Goal: Navigation & Orientation: Find specific page/section

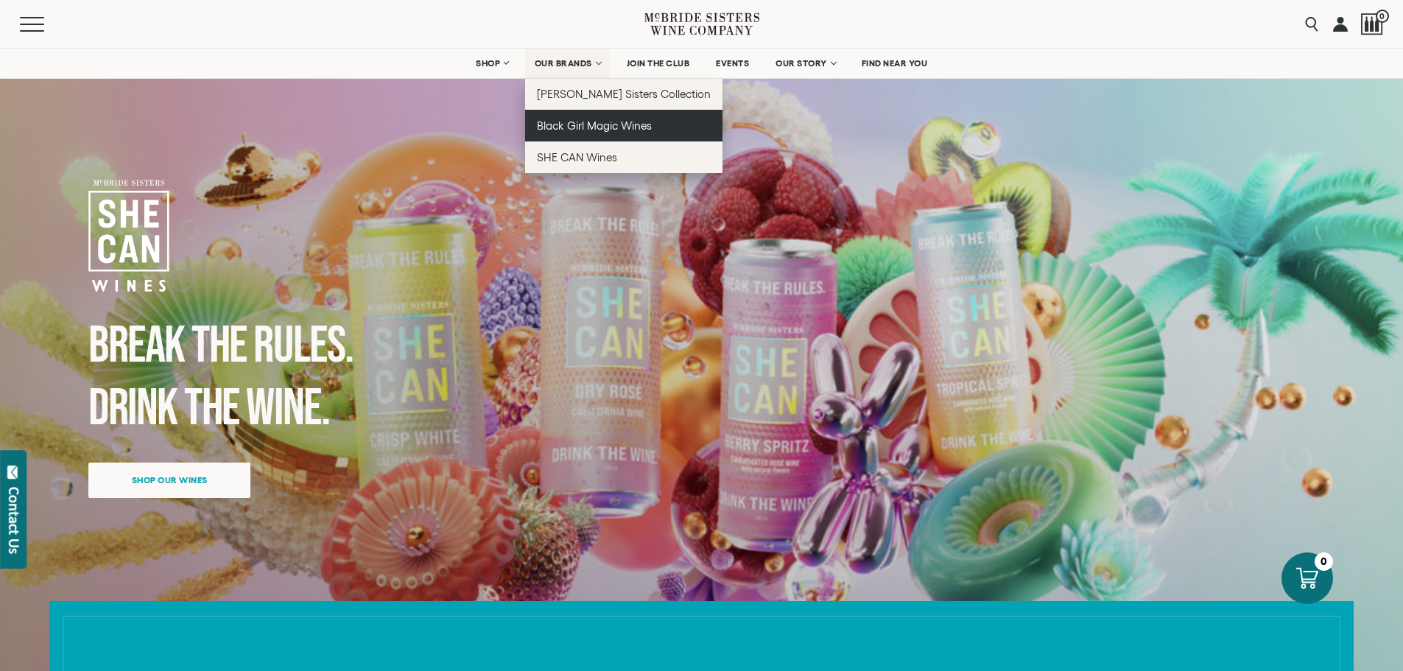
click at [573, 128] on span "Black Girl Magic Wines" at bounding box center [594, 125] width 115 height 13
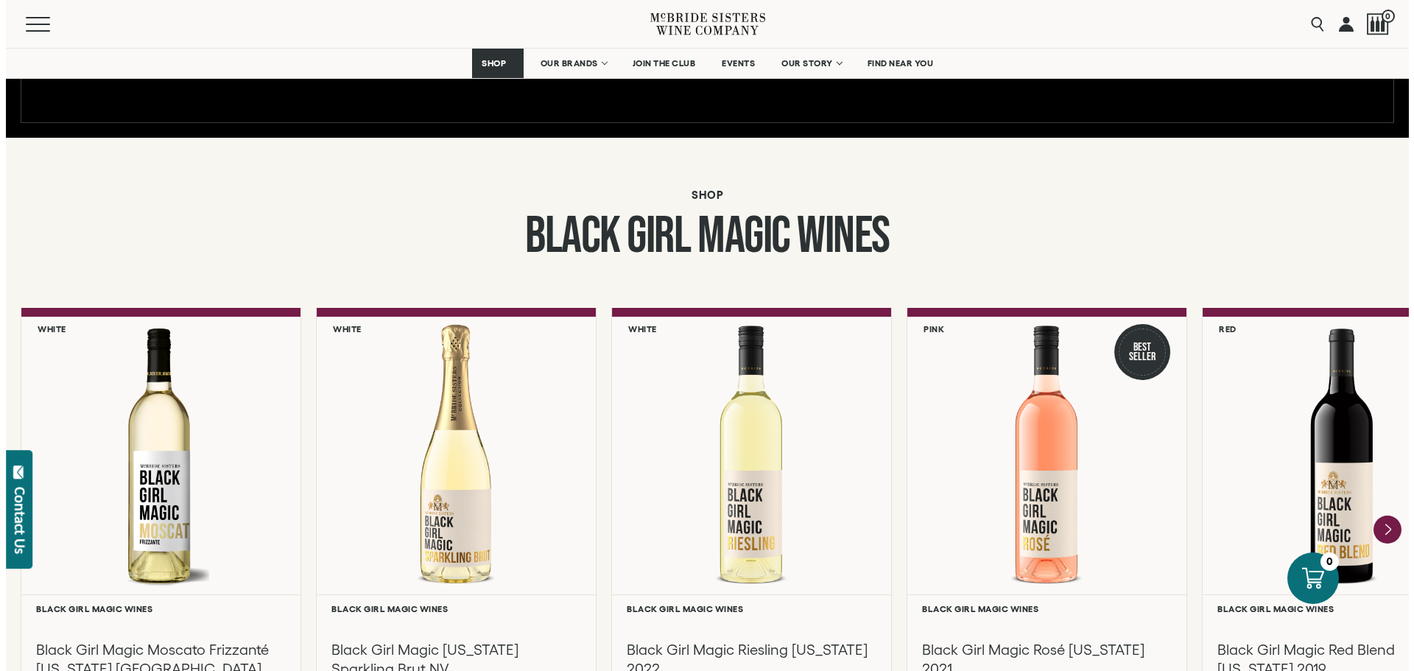
scroll to position [1031, 0]
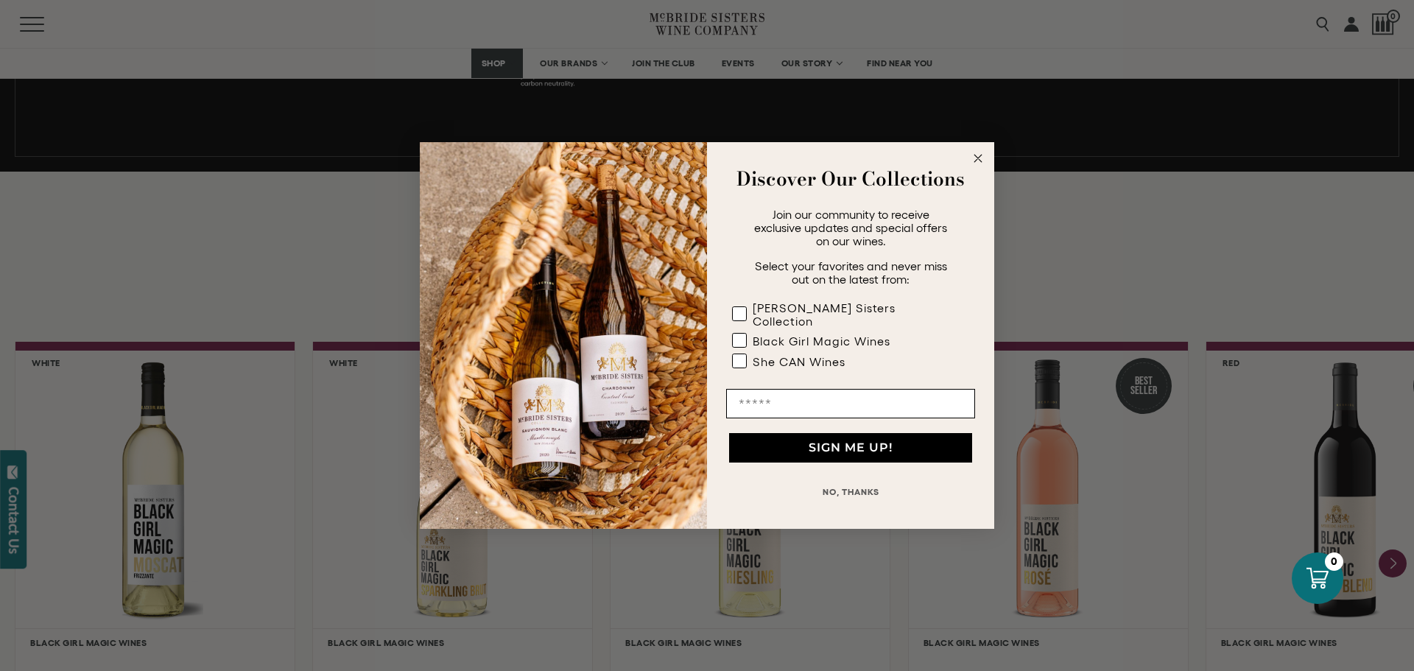
click at [857, 482] on button "NO, THANKS" at bounding box center [850, 491] width 249 height 29
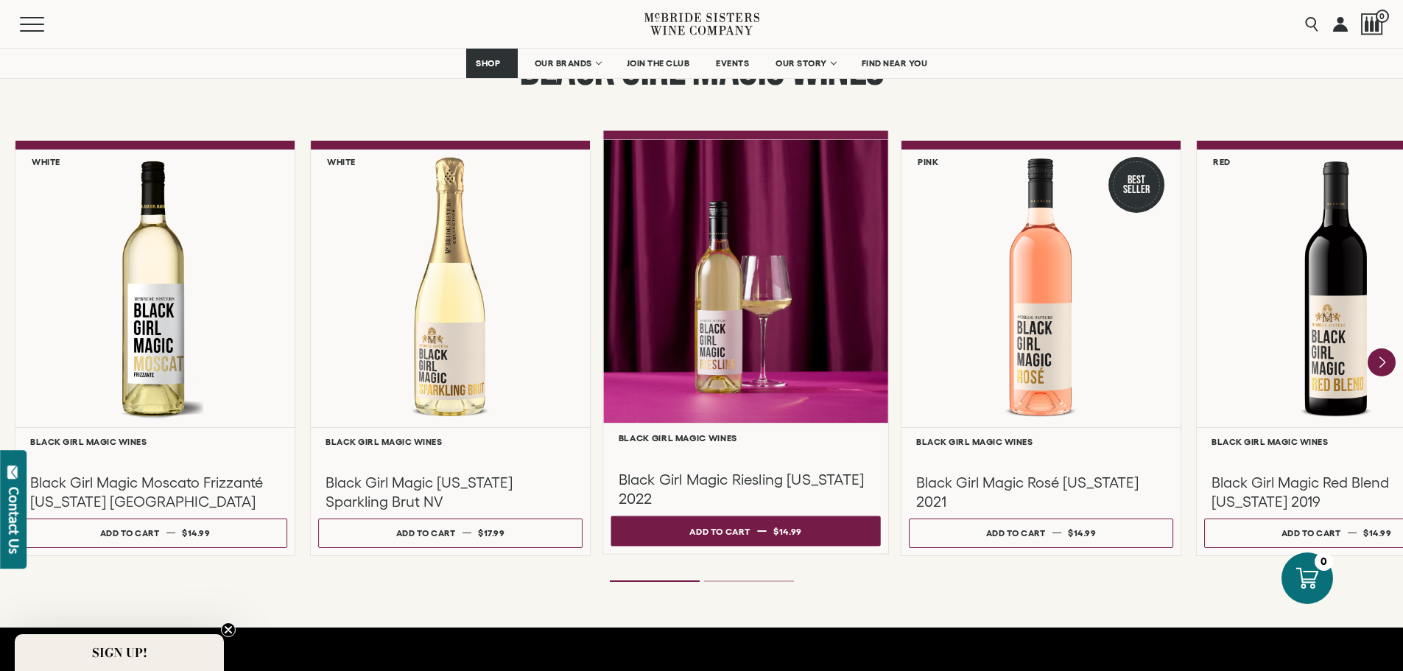
scroll to position [1178, 0]
